Goal: Task Accomplishment & Management: Use online tool/utility

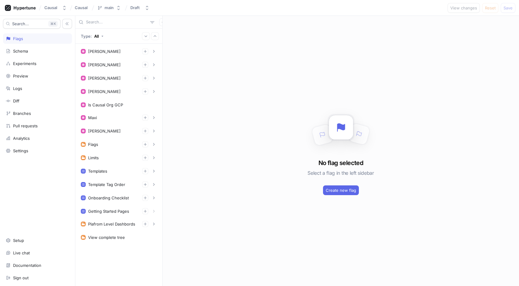
click at [22, 39] on div "Flags" at bounding box center [18, 38] width 10 height 5
click at [25, 50] on div "Schema" at bounding box center [20, 51] width 15 height 5
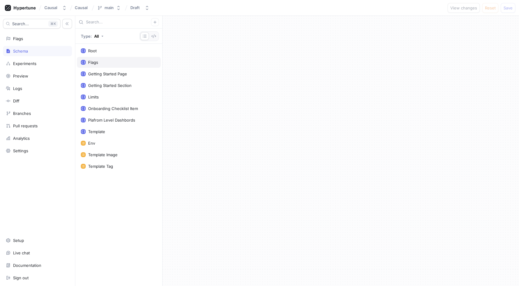
click at [104, 59] on div "Flags" at bounding box center [119, 62] width 84 height 11
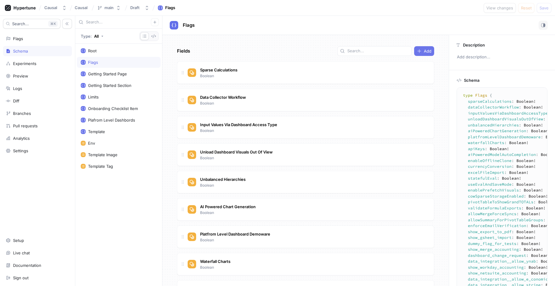
click at [417, 53] on icon "button" at bounding box center [419, 51] width 5 height 5
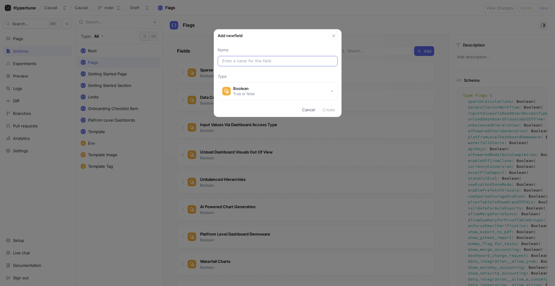
click at [232, 60] on input "text" at bounding box center [277, 61] width 111 height 6
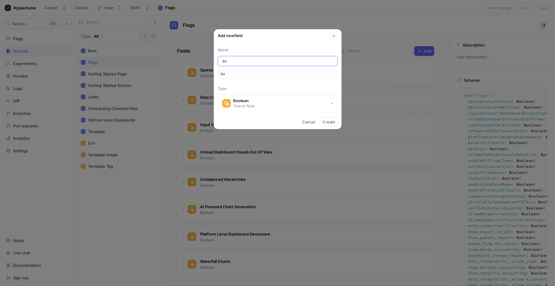
type input "sub"
type input "subf"
type input "subfo"
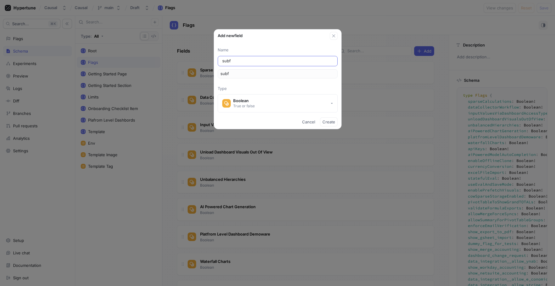
type input "subfo"
type input "subfol"
type input "subfold"
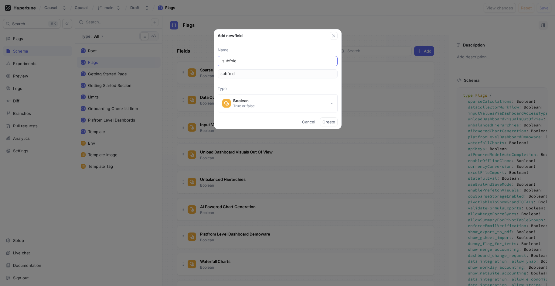
type input "subfolde"
type input "subfolder"
type input "subfolders"
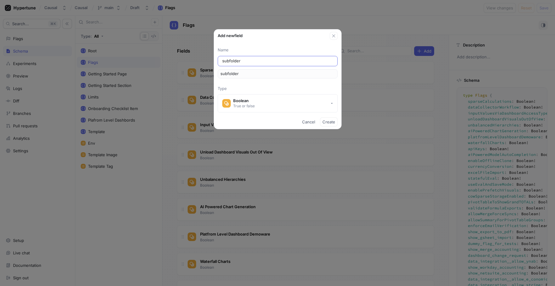
type input "subfolders"
type input "subfoldersF"
type input "subfoldersFo"
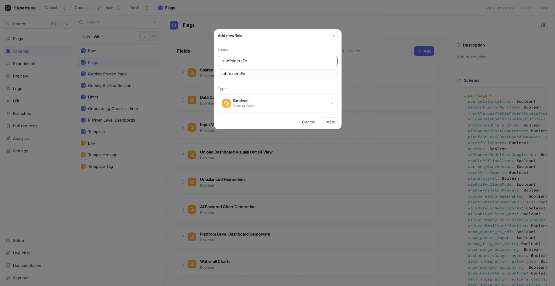
type input "subfoldersFor"
type input "subfoldersForc"
type input "subfoldersForce"
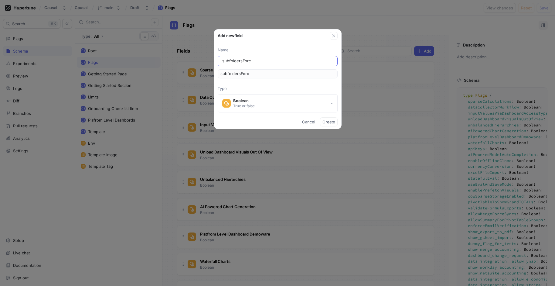
type input "subfoldersForce"
type input "subfoldersForceA"
type input "subfoldersForceAl"
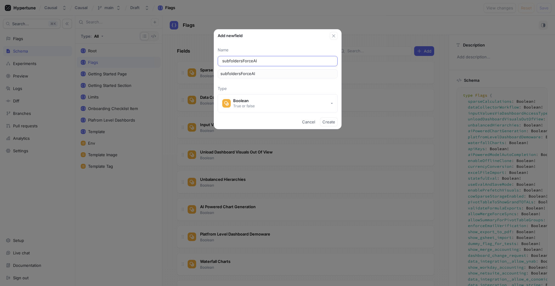
type input "subfoldersForceAll"
type input "subfoldersForceAllo"
type input "subfoldersForceAllow"
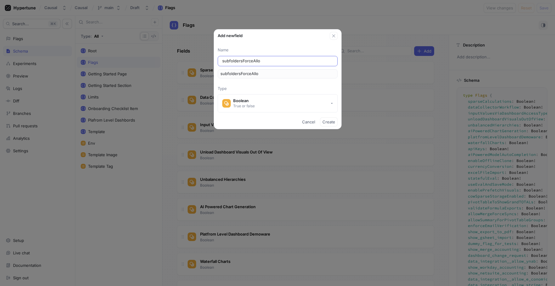
type input "subfoldersForceAllow"
type input "subfoldersForceAllowe"
type input "subfoldersForceAllowed"
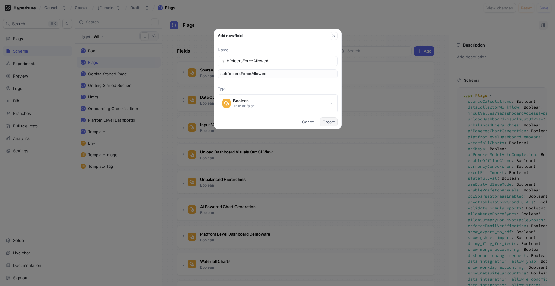
type input "subfoldersForceAllowed"
click at [330, 120] on span "Create" at bounding box center [329, 122] width 13 height 4
type textarea "type Flags { subfoldersForceAllowed: Boolean! sparseCalculations: Boolean! data…"
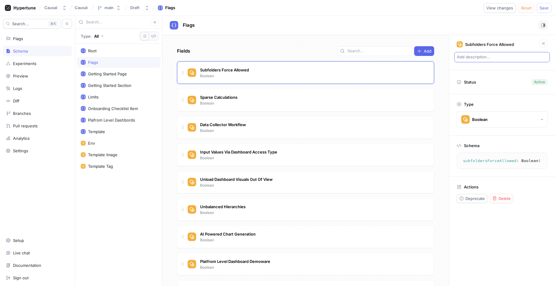
click at [490, 58] on p "Add description..." at bounding box center [502, 57] width 96 height 10
type textarea "x"
type textarea "B"
type textarea "x"
type textarea "By"
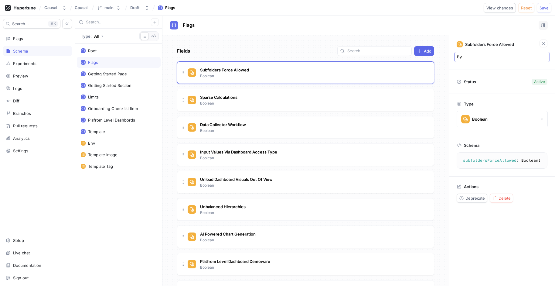
type textarea "x"
type textarea "By"
type textarea "x"
type textarea "By D"
type textarea "x"
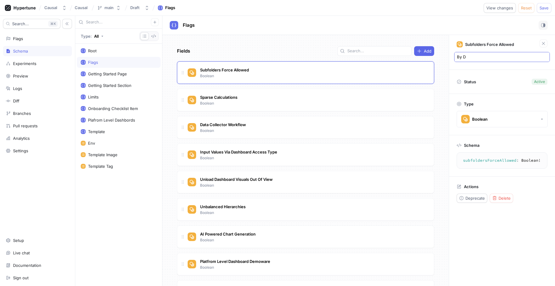
type textarea "By De"
type textarea "x"
type textarea "By Def"
type textarea "x"
type textarea "By Defa"
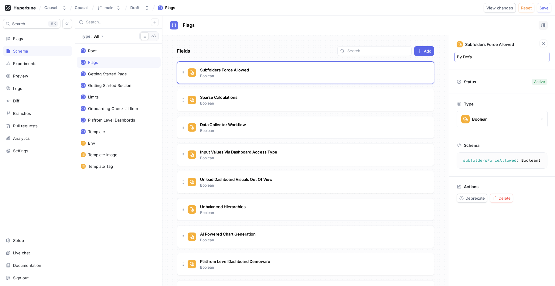
type textarea "x"
type textarea "By Defau"
type textarea "x"
type textarea "By Defa"
type textarea "x"
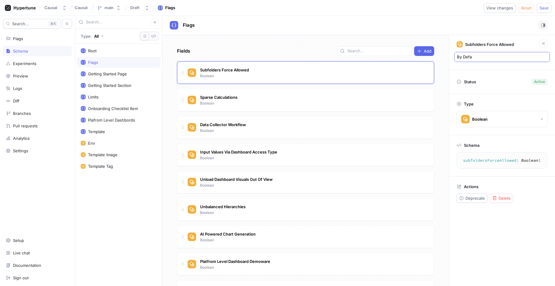
type textarea "By Defau"
type textarea "x"
type textarea "By Defaul"
type textarea "x"
type textarea "By Default"
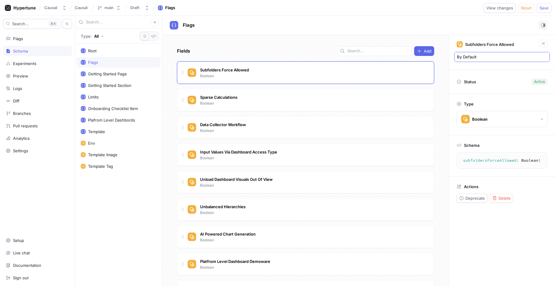
type textarea "x"
type textarea "By efault"
type textarea "x"
type textarea "By default"
type textarea "x"
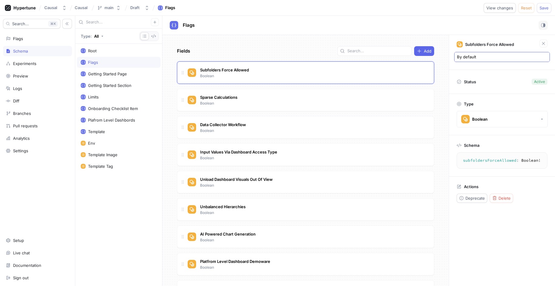
type textarea "By default"
type textarea "x"
type textarea "By default L"
type textarea "x"
type textarea "By default [PERSON_NAME]"
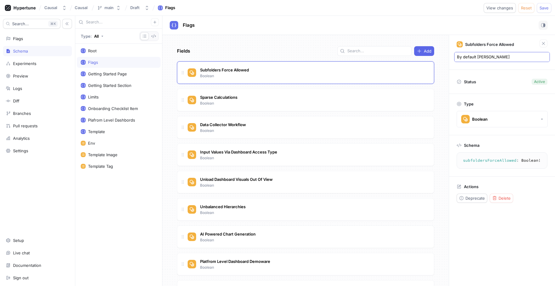
type textarea "x"
type textarea "By default [PERSON_NAME]"
type textarea "x"
type textarea "By default [PERSON_NAME]"
type textarea "x"
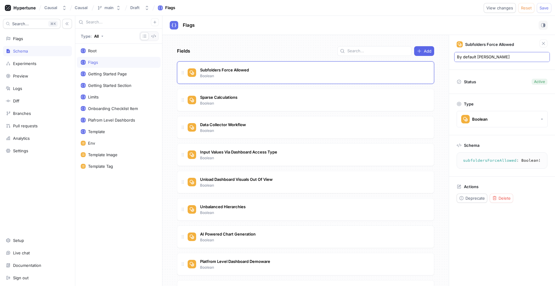
type textarea "By default [PERSON_NAME]"
type textarea "x"
type textarea "By default [PERSON_NAME]"
type textarea "x"
type textarea "By default [PERSON_NAME]"
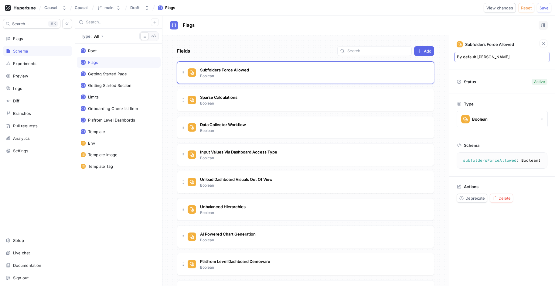
type textarea "x"
type textarea "By default [PERSON_NAME]"
type textarea "x"
type textarea "By default Lucanet u"
type textarea "x"
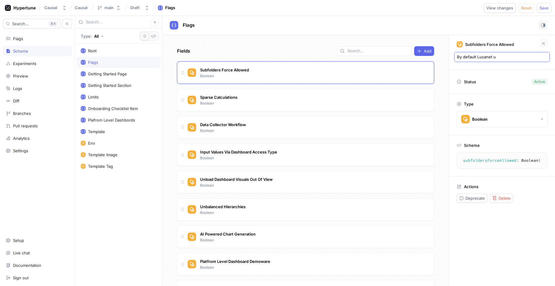
type textarea "By default Lucanet us"
type textarea "x"
type textarea "By default Lucanet use"
type textarea "x"
type textarea "By default Lucanet user"
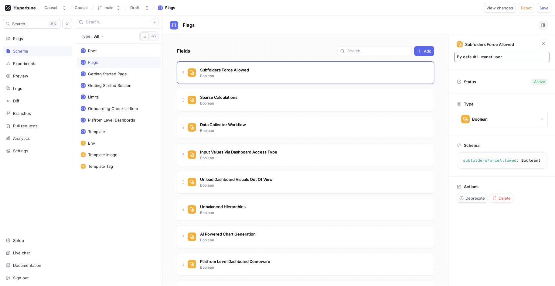
type textarea "x"
type textarea "By default Lucanet users"
type textarea "x"
type textarea "By default Lucanet users"
type textarea "x"
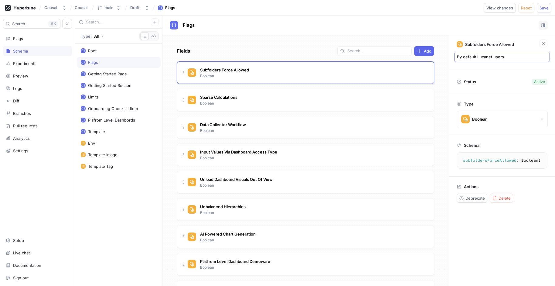
type textarea "By default Lucanet users c"
type textarea "x"
type textarea "By default Lucanet users ca"
type textarea "x"
type textarea "By default Lucanet users can"
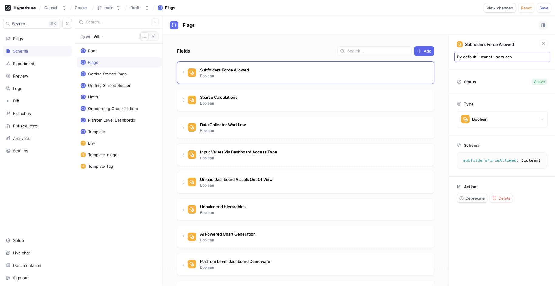
type textarea "x"
type textarea "By default Lucanet users can'"
type textarea "x"
type textarea "By default Lucanet users can't"
type textarea "x"
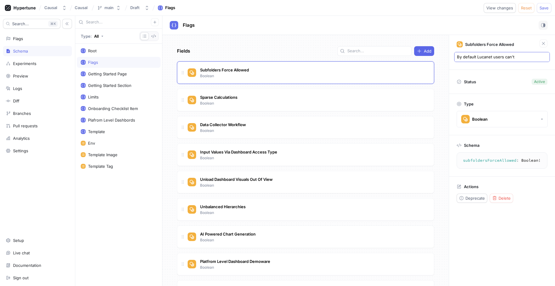
type textarea "By default Lucanet users can't"
type textarea "x"
type textarea "By default Lucanet users can't h"
type textarea "x"
type textarea "By default Lucanet users can't ha"
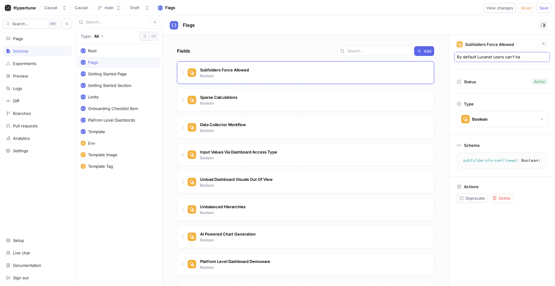
type textarea "x"
type textarea "By default Lucanet users can't hav"
type textarea "x"
type textarea "By default Lucanet users can't have"
type textarea "x"
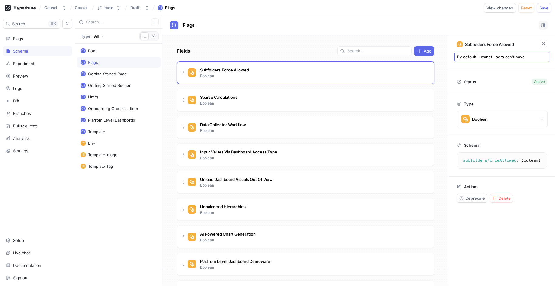
type textarea "By default Lucanet users can't have"
type textarea "x"
type textarea "By default Lucanet users can't have s"
type textarea "x"
type textarea "By default Lucanet users can't have su"
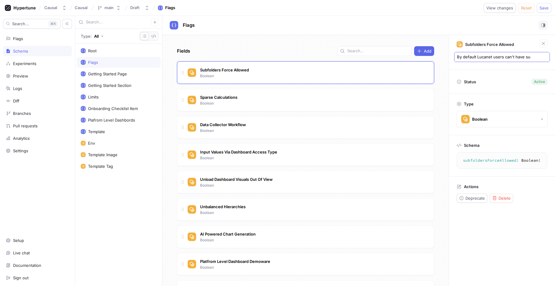
type textarea "x"
type textarea "By default Lucanet users can't have sub"
type textarea "x"
type textarea "By default Lucanet users can't have subf"
type textarea "x"
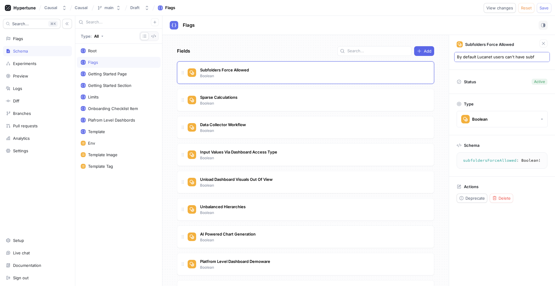
type textarea "By default Lucanet users can't have subfo"
type textarea "x"
type textarea "By default Lucanet users can't have subfol"
type textarea "x"
type textarea "By default Lucanet users can't have subfold"
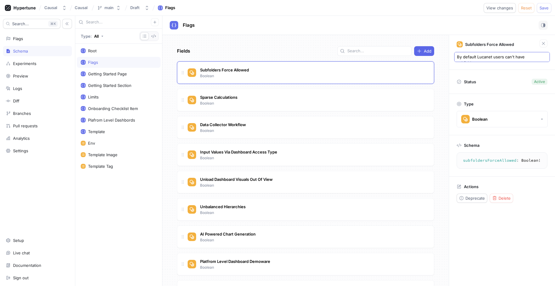
type textarea "x"
type textarea "By default Lucanet users can't have subfolde"
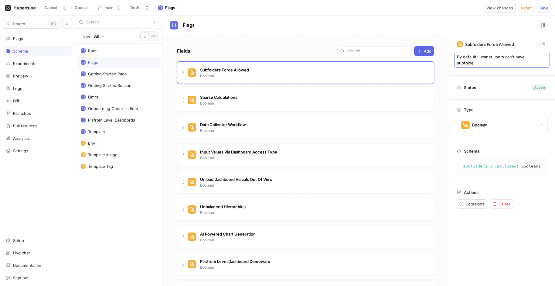
type textarea "x"
type textarea "By default Lucanet users can't have subfolder"
type textarea "x"
type textarea "By default Lucanet users can't have subfolders"
type textarea "x"
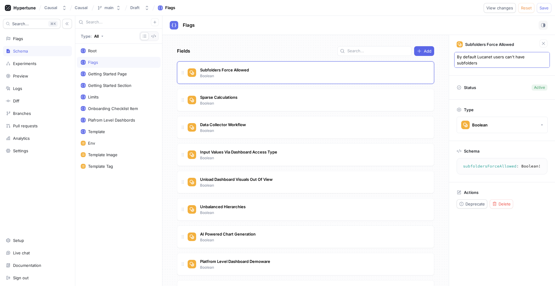
type textarea "By default Lucanet users can't have subfolders"
type textarea "x"
type textarea "By default Lucanet users can't have subfolders b"
type textarea "x"
type textarea "By default Lucanet users can't have subfolders bu"
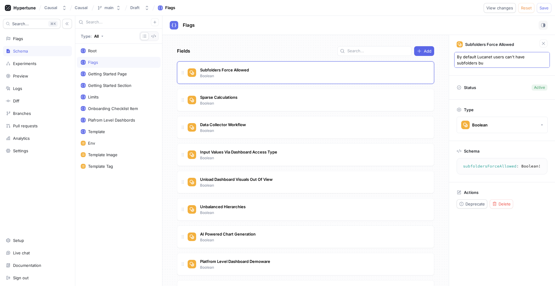
type textarea "x"
type textarea "By default Lucanet users can't have subfolders but"
type textarea "x"
type textarea "By default Lucanet users can't have subfolders but"
type textarea "x"
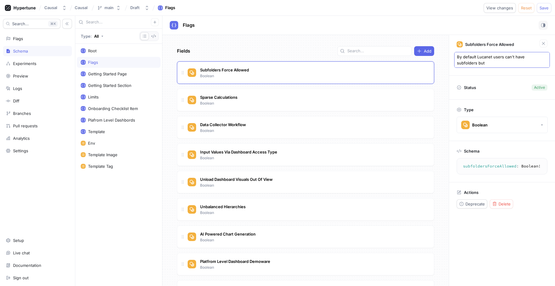
type textarea "By default Lucanet users can't have subfolders but w"
type textarea "x"
type textarea "By default Lucanet users can't have subfolders but we"
type textarea "x"
type textarea "By default Lucanet users can't have subfolders but we"
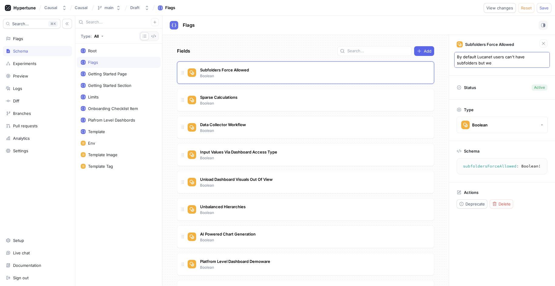
type textarea "x"
type textarea "By default Lucanet users can't have subfolders but we w"
type textarea "x"
type textarea "By default Lucanet users can't have subfolders but we wa"
type textarea "x"
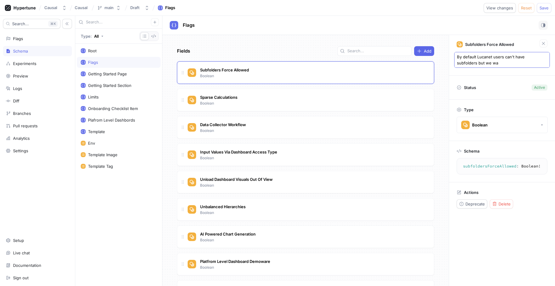
type textarea "By default Lucanet users can't have subfolders but we wan"
type textarea "x"
type textarea "By default Lucanet users can't have subfolders but we want"
type textarea "x"
type textarea "By default Lucanet users can't have subfolders but we want"
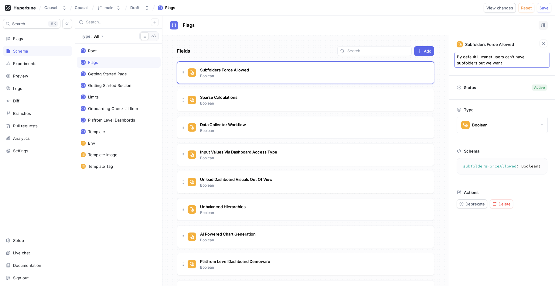
type textarea "x"
type textarea "By default Lucanet users can't have subfolders but we want t"
type textarea "x"
type textarea "By default Lucanet users can't have subfolders but we want to"
type textarea "x"
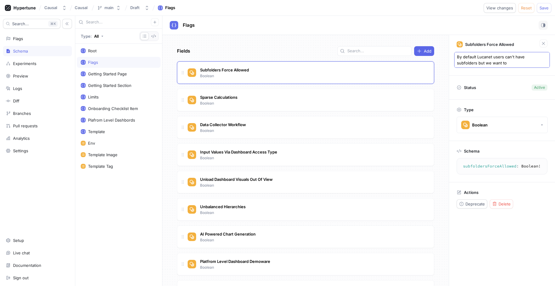
type textarea "By default Lucanet users can't have subfolders but we want to"
type textarea "x"
type textarea "By default Lucanet users can't have subfolders but we want to a"
type textarea "x"
type textarea "By default Lucanet users can't have subfolders but we want to al"
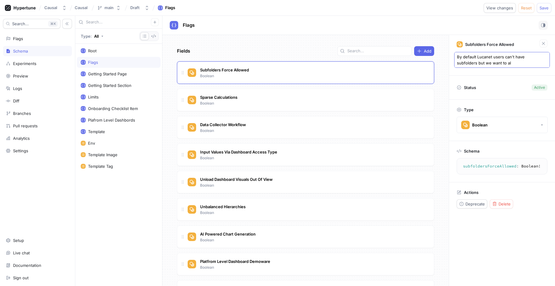
type textarea "x"
type textarea "By default Lucanet users can't have subfolders but we want to all"
type textarea "x"
type textarea "By default Lucanet users can't have subfolders but we want to allo"
type textarea "x"
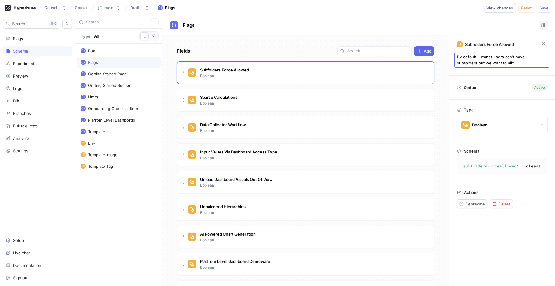
type textarea "By default Lucanet users can't have subfolders but we want to allow"
type textarea "x"
type textarea "By default Lucanet users can't have subfolders but we want to allow"
type textarea "x"
type textarea "By default Lucanet users can't have subfolders but we want to allow i"
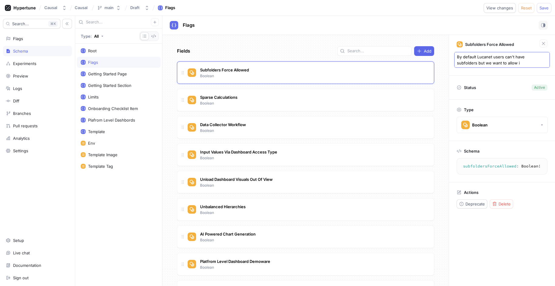
type textarea "x"
type textarea "By default Lucanet users can't have subfolders but we want to allow it"
type textarea "x"
type textarea "By default Lucanet users can't have subfolders but we want to allow it"
type textarea "x"
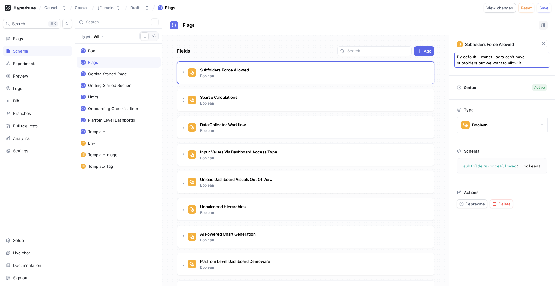
type textarea "By default Lucanet users can't have subfolders but we want to allow it"
type textarea "x"
type textarea "By default Lucanet users can't have subfolders but we want to allow i"
type textarea "x"
type textarea "By default Lucanet users can't have subfolders but we want to allow"
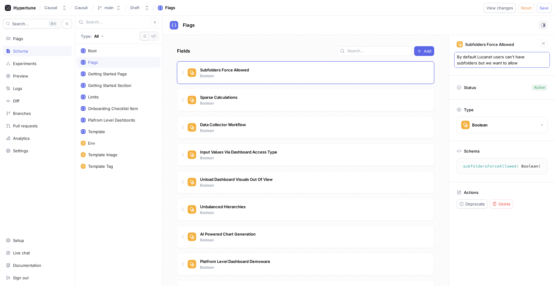
type textarea "x"
type textarea "By default Lucanet users can't have subfolders but we want to allow t"
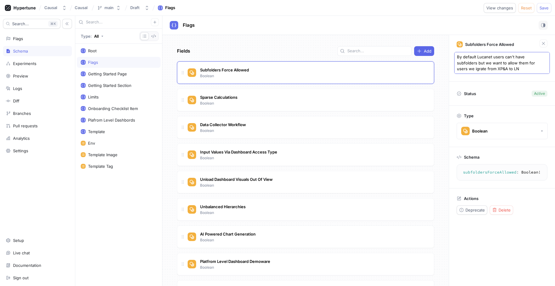
click at [474, 69] on textarea "By default Lucanet users can't have subfolders but we want to allow them for us…" at bounding box center [502, 63] width 96 height 22
drag, startPoint x: 511, startPoint y: 68, endPoint x: 532, endPoint y: 68, distance: 21.0
click at [518, 68] on textarea "By default Lucanet users can't have subfolders but we want to allow them for us…" at bounding box center [502, 63] width 96 height 22
click at [263, 77] on div "Subfolders Force Allowed Boolean" at bounding box center [308, 73] width 241 height 12
click at [270, 73] on div "Subfolders Force Allowed Boolean" at bounding box center [308, 73] width 241 height 12
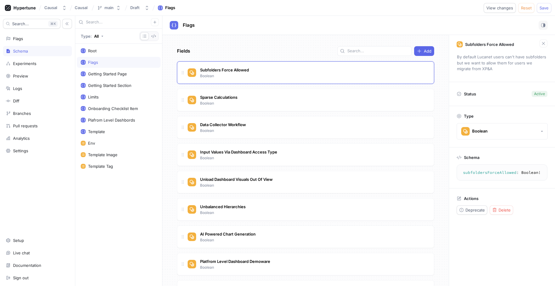
click at [25, 51] on div "Schema" at bounding box center [20, 51] width 15 height 5
click at [377, 72] on div "Subfolders Force Allowed Boolean" at bounding box center [308, 73] width 241 height 12
click at [240, 212] on div "Unbalanced [PERSON_NAME]" at bounding box center [223, 209] width 49 height 13
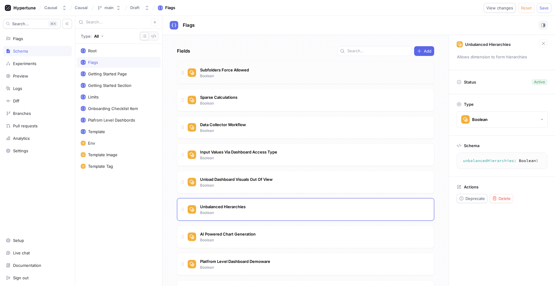
click at [248, 64] on div "Subfolders Force Allowed Boolean" at bounding box center [305, 72] width 257 height 22
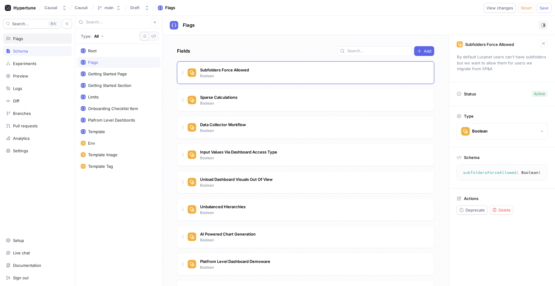
click at [26, 40] on div "Flags" at bounding box center [37, 38] width 63 height 5
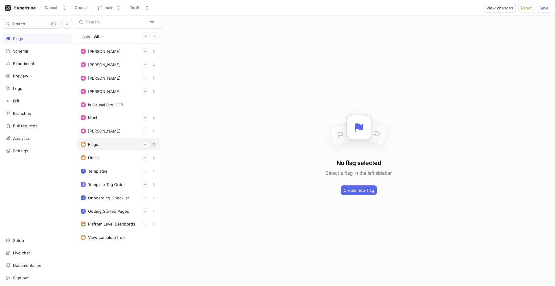
click at [155, 142] on icon "button" at bounding box center [154, 144] width 4 height 4
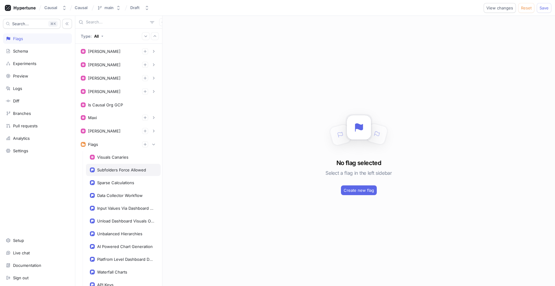
click at [126, 169] on div "Subfolders Force Allowed" at bounding box center [121, 169] width 49 height 5
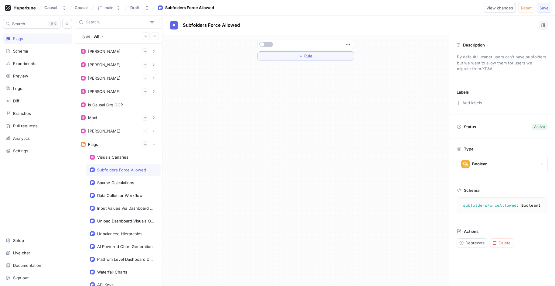
click at [518, 9] on span "Save" at bounding box center [544, 8] width 9 height 4
click at [481, 204] on textarea "subfoldersForceAllowed: Boolean!" at bounding box center [501, 205] width 85 height 11
click at [120, 167] on div "Subfolders Force Allowed" at bounding box center [121, 169] width 49 height 5
drag, startPoint x: 142, startPoint y: 168, endPoint x: 126, endPoint y: 169, distance: 16.1
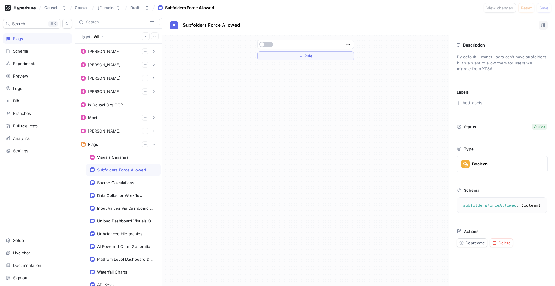
click at [131, 169] on div "Subfolders Force Allowed" at bounding box center [121, 169] width 49 height 5
click at [116, 169] on div "Subfolders Force Allowed" at bounding box center [121, 169] width 49 height 5
drag, startPoint x: 248, startPoint y: 25, endPoint x: 183, endPoint y: 20, distance: 66.0
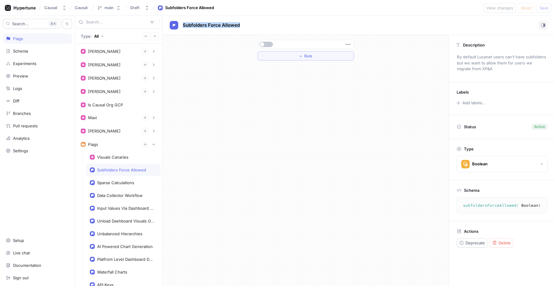
click at [183, 21] on div "Subfolders Force Allowed" at bounding box center [359, 25] width 378 height 9
copy span "Subfolders Force Allowed"
click at [33, 51] on div "Schema" at bounding box center [37, 51] width 63 height 5
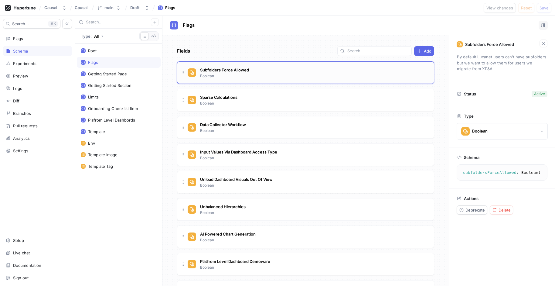
click at [283, 75] on div "Subfolders Force Allowed Boolean" at bounding box center [308, 73] width 241 height 12
click at [34, 39] on div "Flags" at bounding box center [37, 38] width 63 height 5
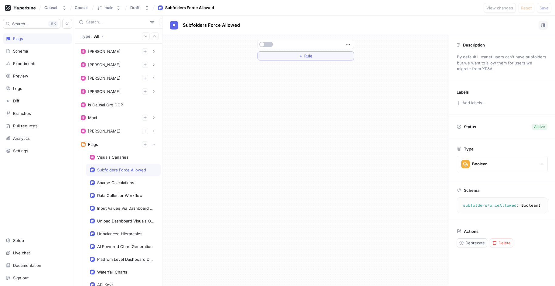
click at [106, 169] on div "Subfolders Force Allowed" at bounding box center [121, 169] width 49 height 5
click at [476, 203] on textarea "subfoldersForceAllowed: Boolean!" at bounding box center [501, 205] width 85 height 11
